Goal: Navigation & Orientation: Find specific page/section

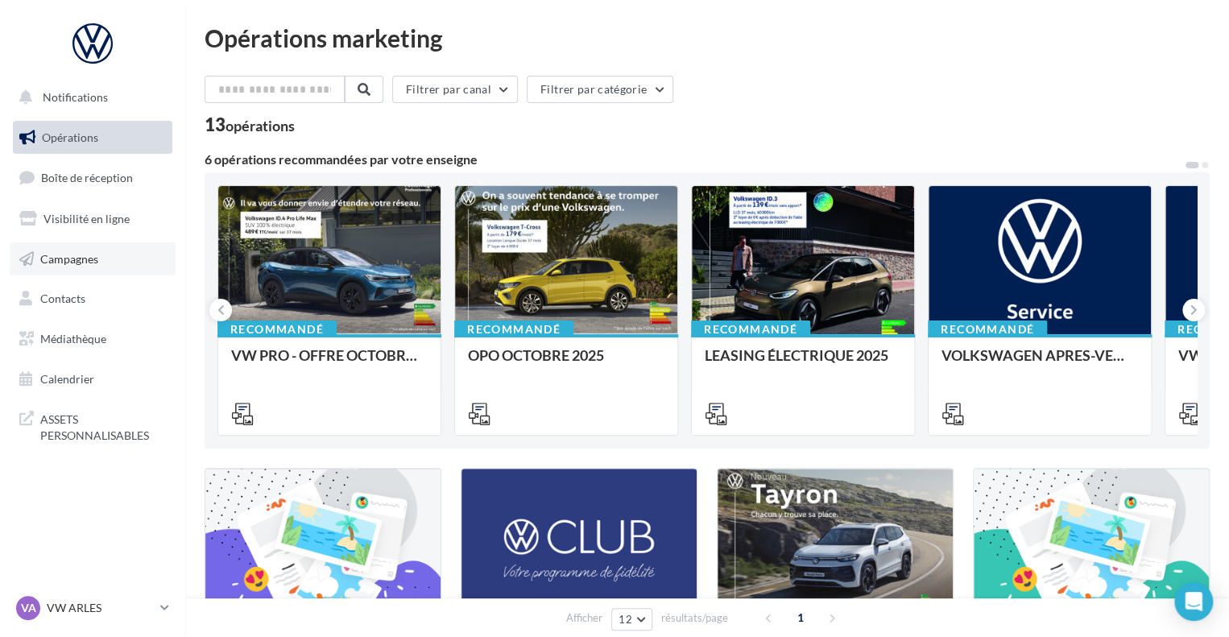
click at [77, 245] on link "Campagnes" at bounding box center [93, 259] width 166 height 34
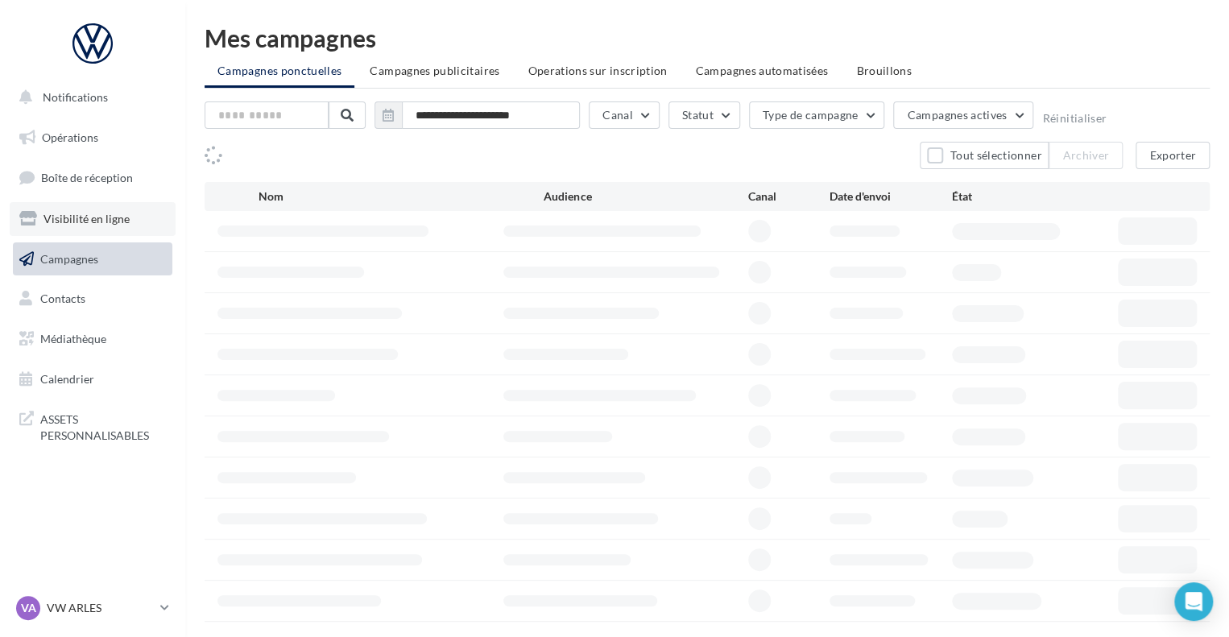
click at [98, 228] on link "Visibilité en ligne" at bounding box center [93, 219] width 166 height 34
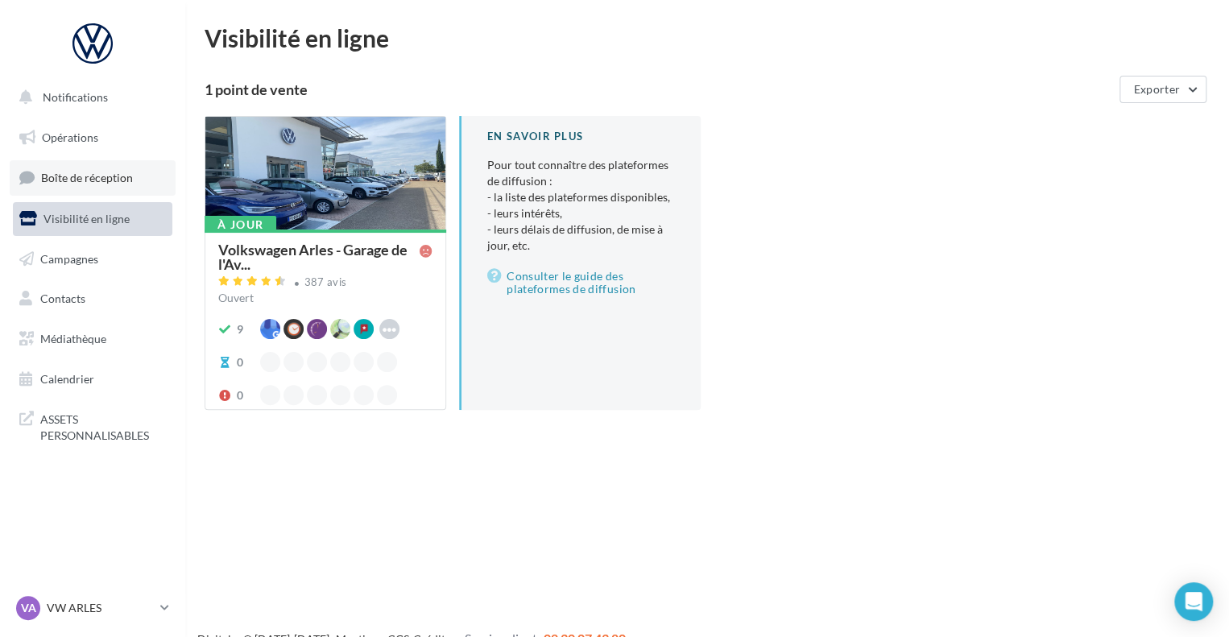
click at [96, 182] on span "Boîte de réception" at bounding box center [87, 178] width 92 height 14
